Goal: Information Seeking & Learning: Learn about a topic

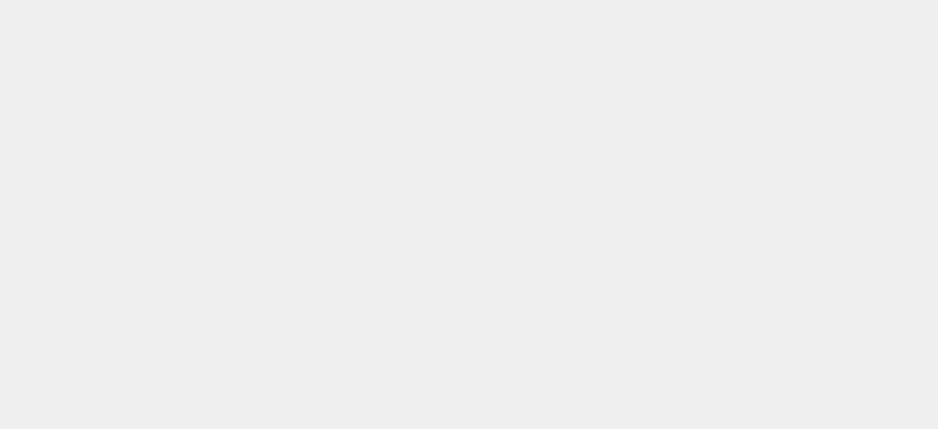
scroll to position [5312, 0]
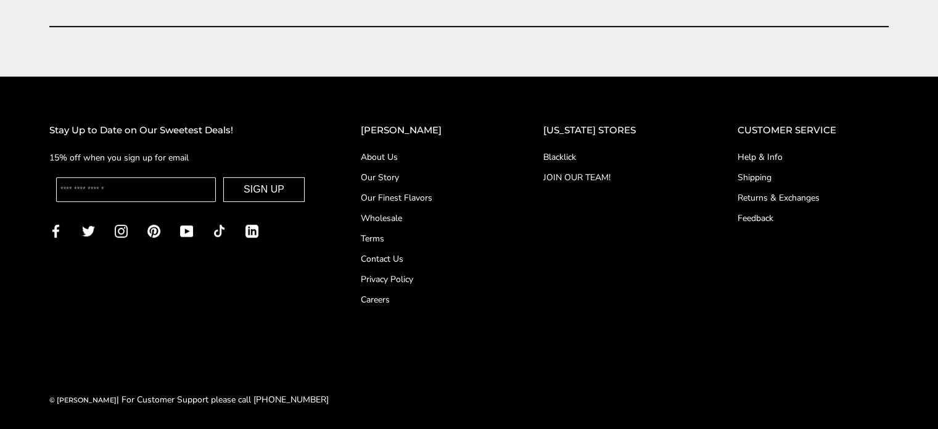
click at [410, 175] on link "Our Story" at bounding box center [427, 177] width 133 height 13
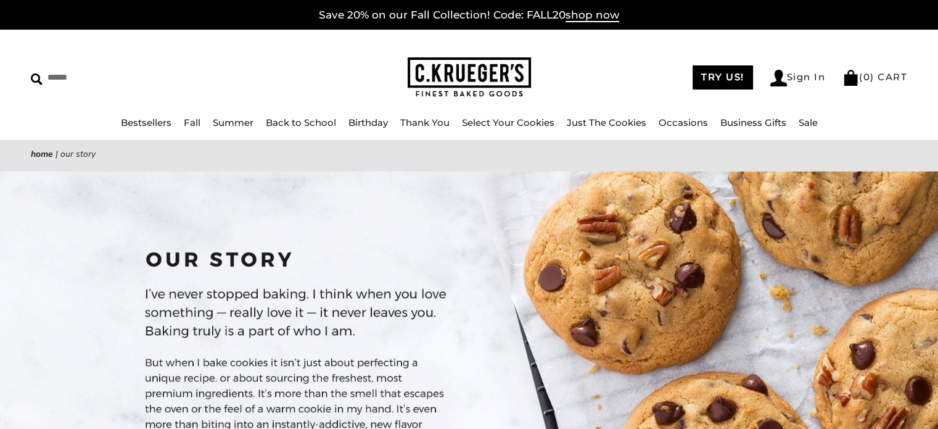
scroll to position [1288, 0]
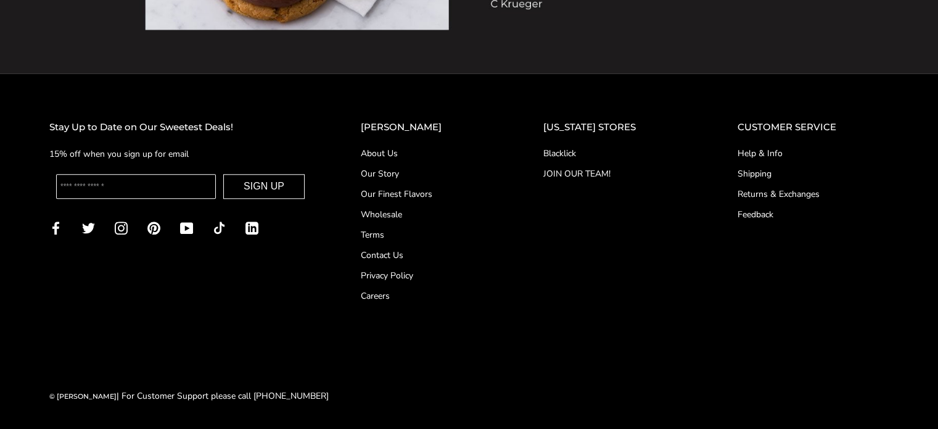
click at [407, 152] on link "About Us" at bounding box center [427, 153] width 133 height 13
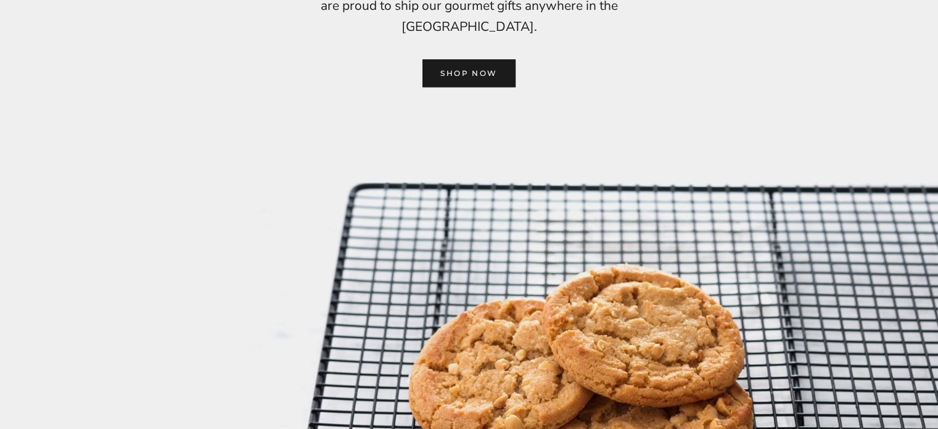
scroll to position [2056, 0]
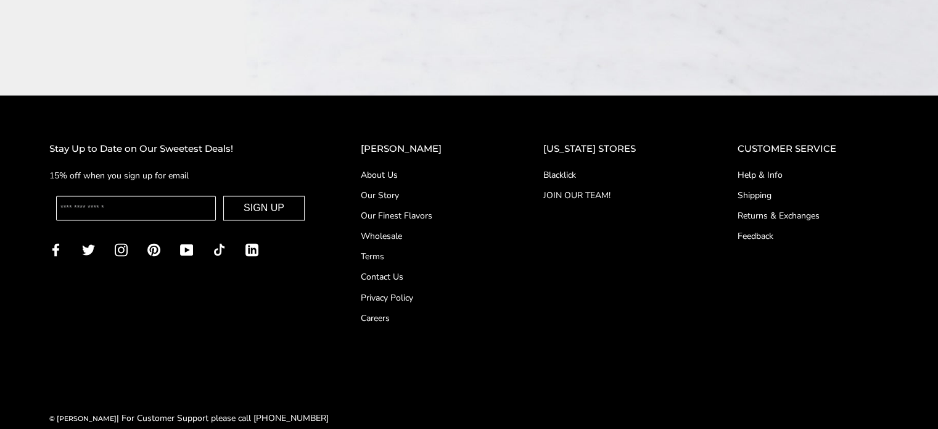
click at [396, 168] on link "About Us" at bounding box center [427, 174] width 133 height 13
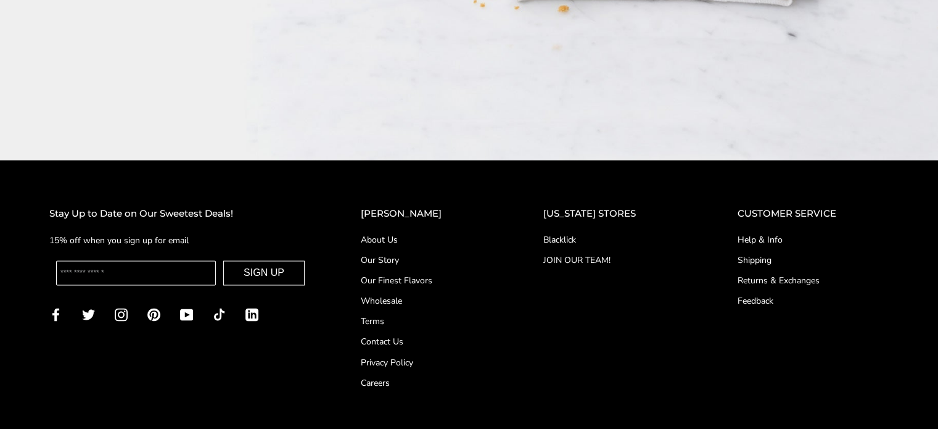
scroll to position [2056, 0]
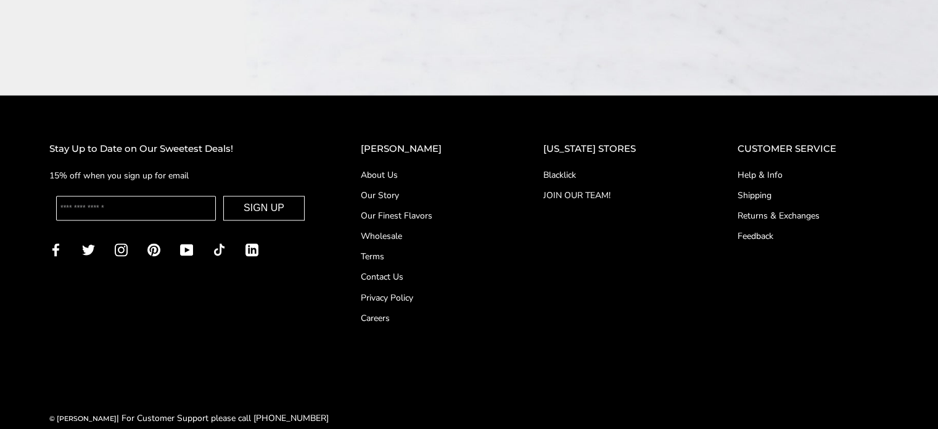
click at [410, 189] on link "Our Story" at bounding box center [427, 195] width 133 height 13
